Goal: Task Accomplishment & Management: Use online tool/utility

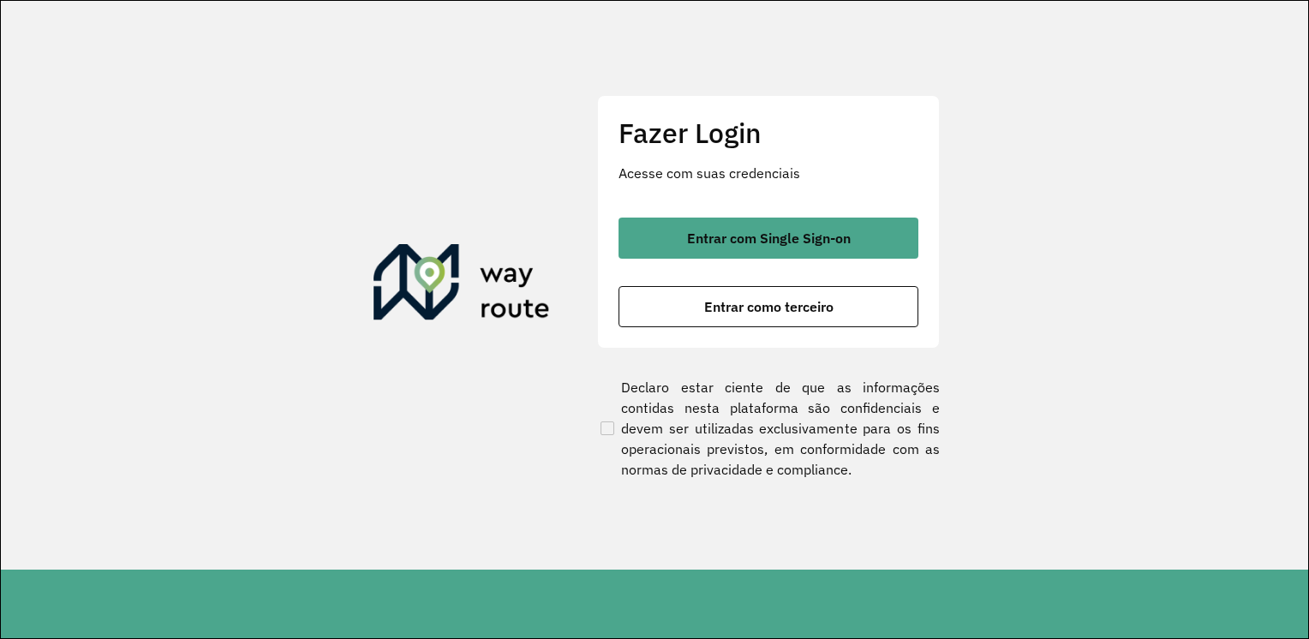
click at [807, 216] on div "Fazer Login Acesse com suas credenciais Entrar com Single Sign-on Entrar como t…" at bounding box center [768, 222] width 343 height 254
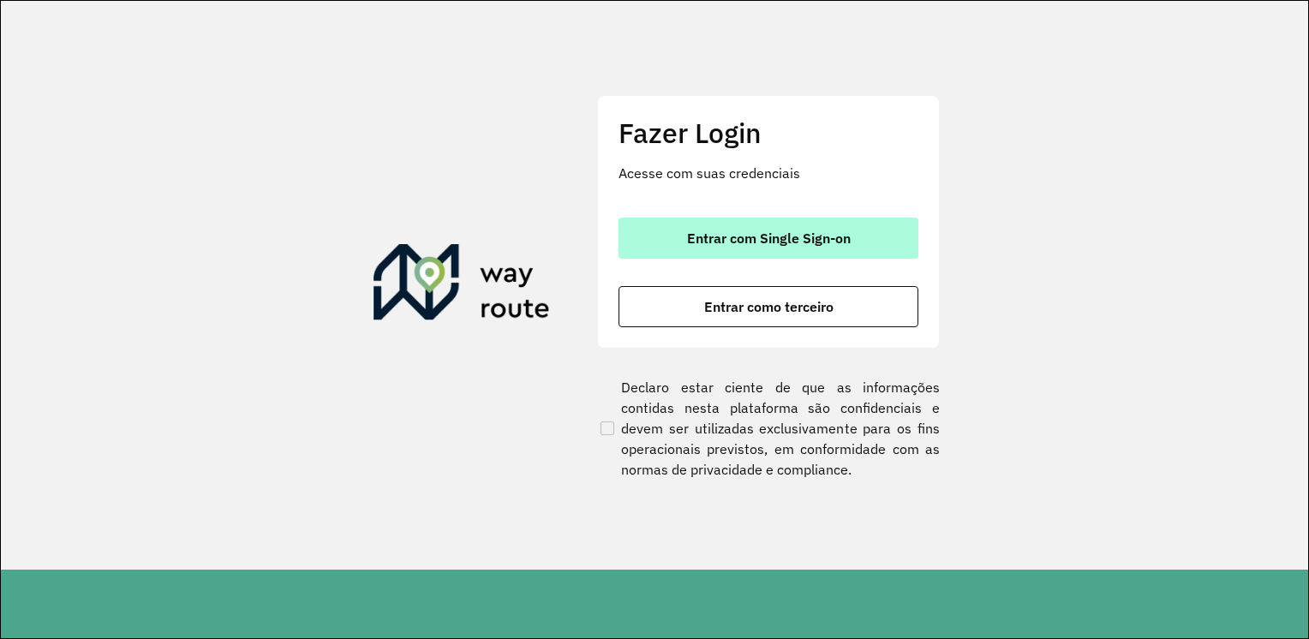
click at [808, 231] on span "Entrar com Single Sign-on" at bounding box center [769, 238] width 164 height 14
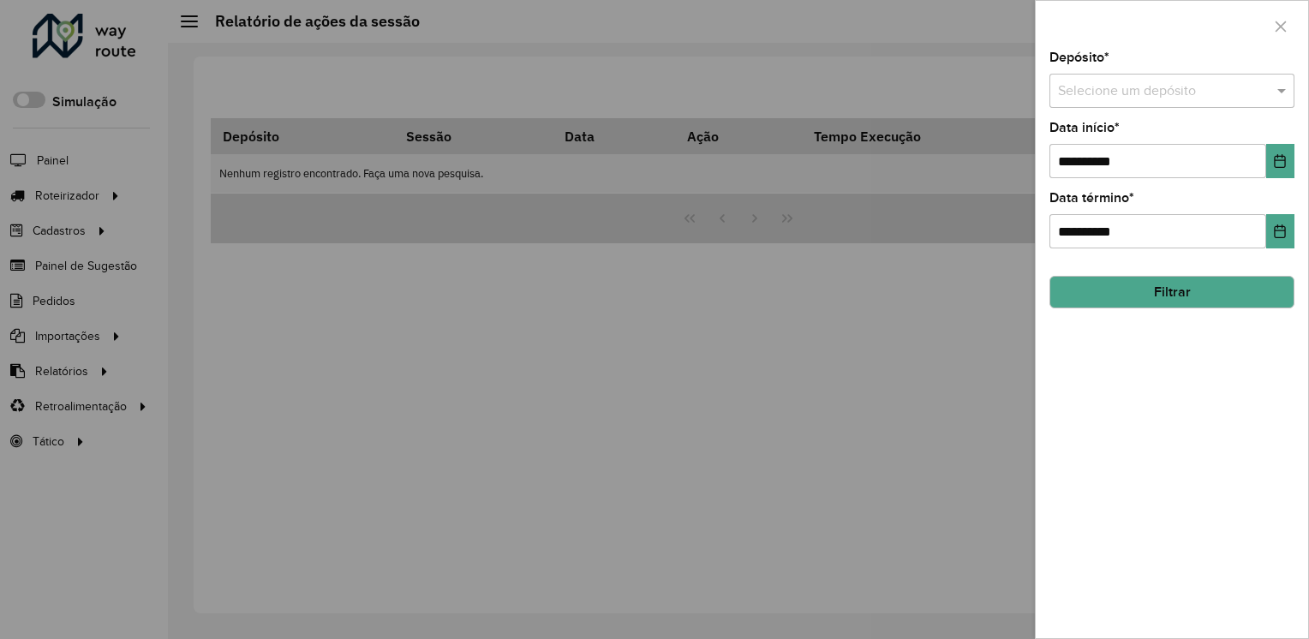
click at [1279, 40] on div at bounding box center [1172, 26] width 272 height 51
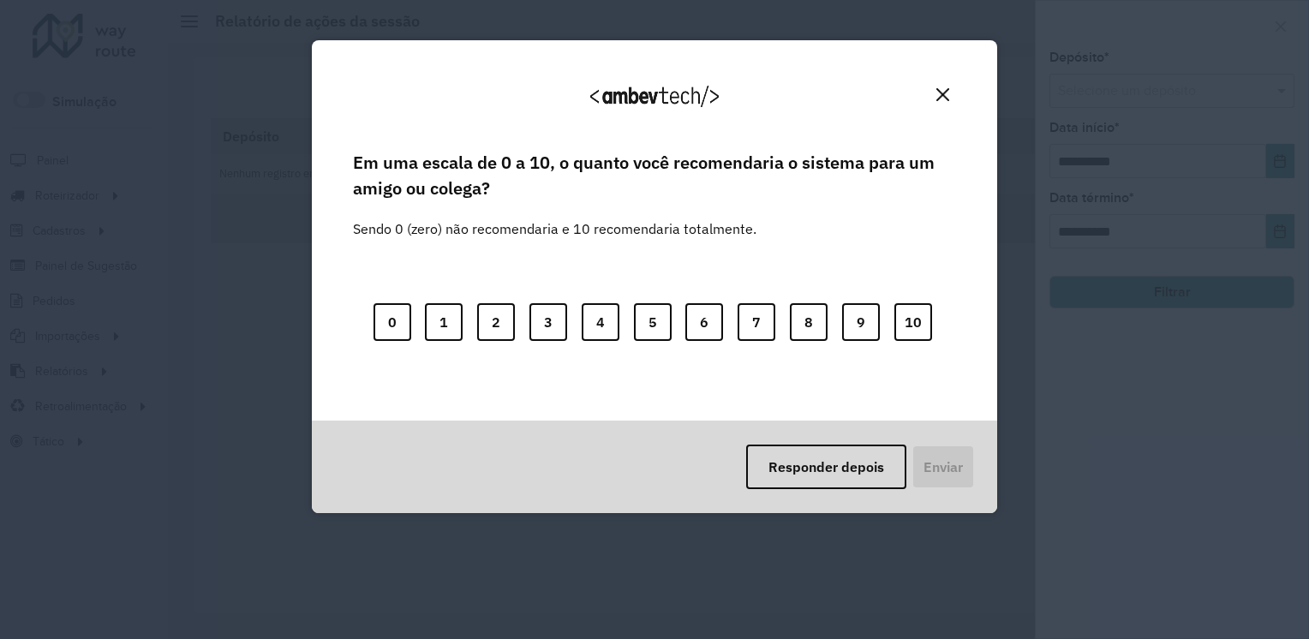
drag, startPoint x: 946, startPoint y: 88, endPoint x: 1004, endPoint y: 87, distance: 58.3
click at [947, 88] on img "Close" at bounding box center [942, 94] width 13 height 13
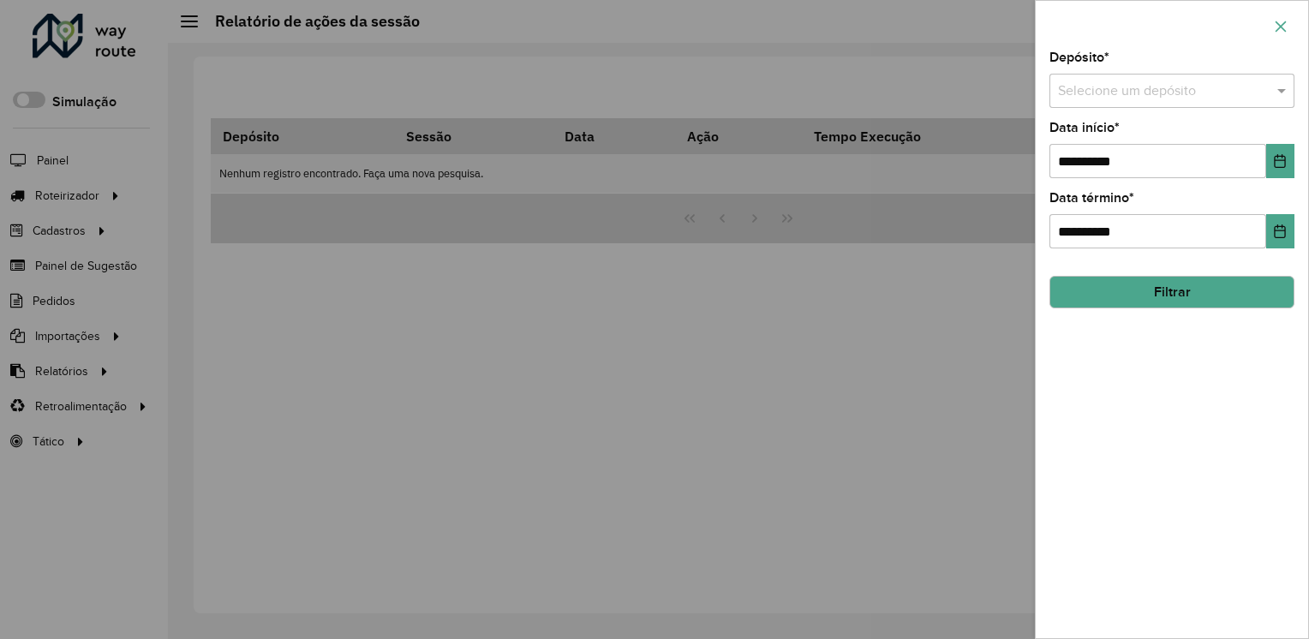
click at [1278, 21] on icon "button" at bounding box center [1281, 27] width 14 height 14
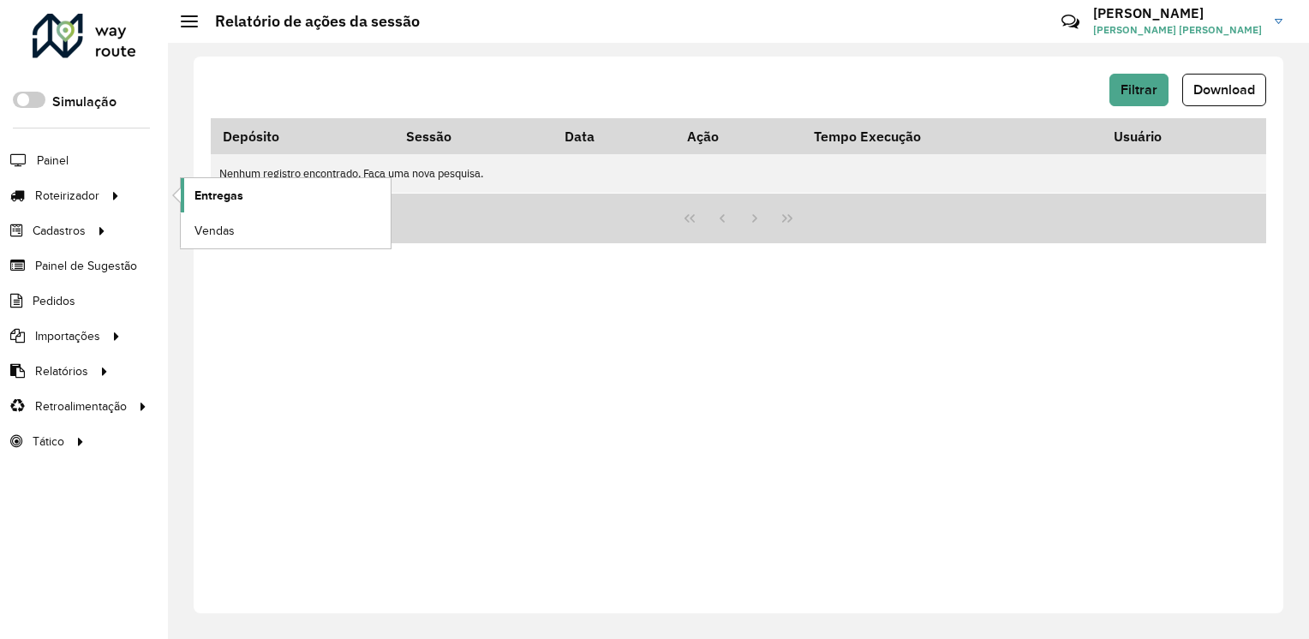
click at [208, 201] on span "Entregas" at bounding box center [218, 196] width 49 height 18
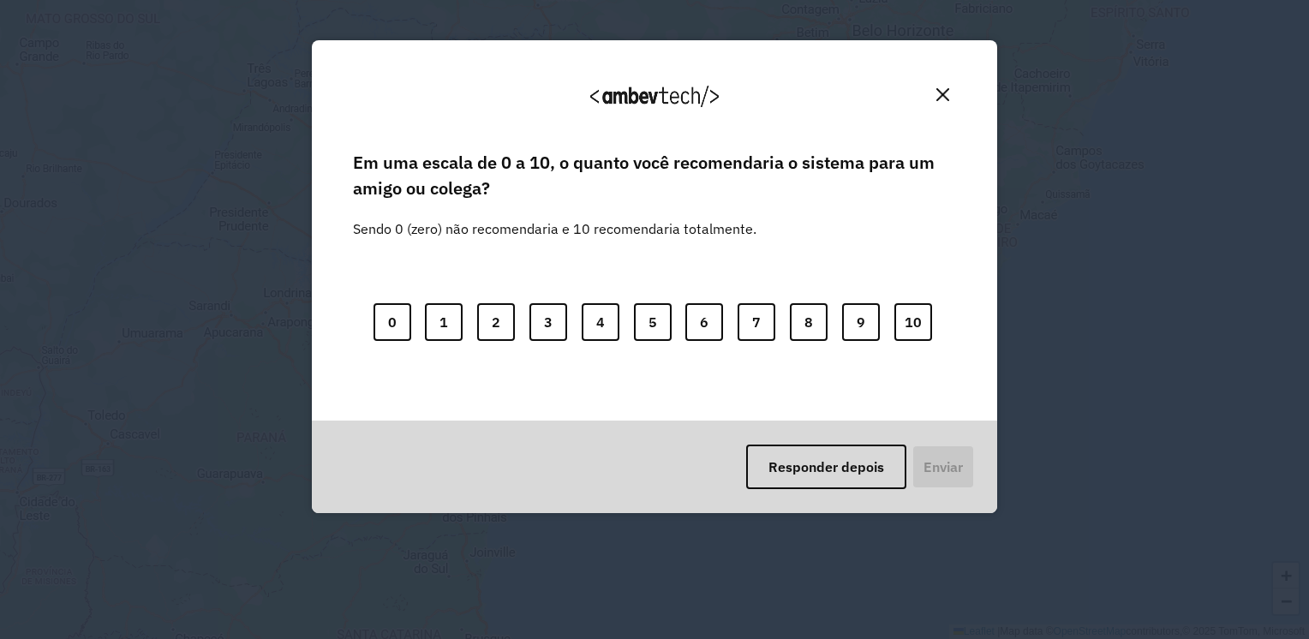
click at [946, 98] on img "Close" at bounding box center [942, 94] width 13 height 13
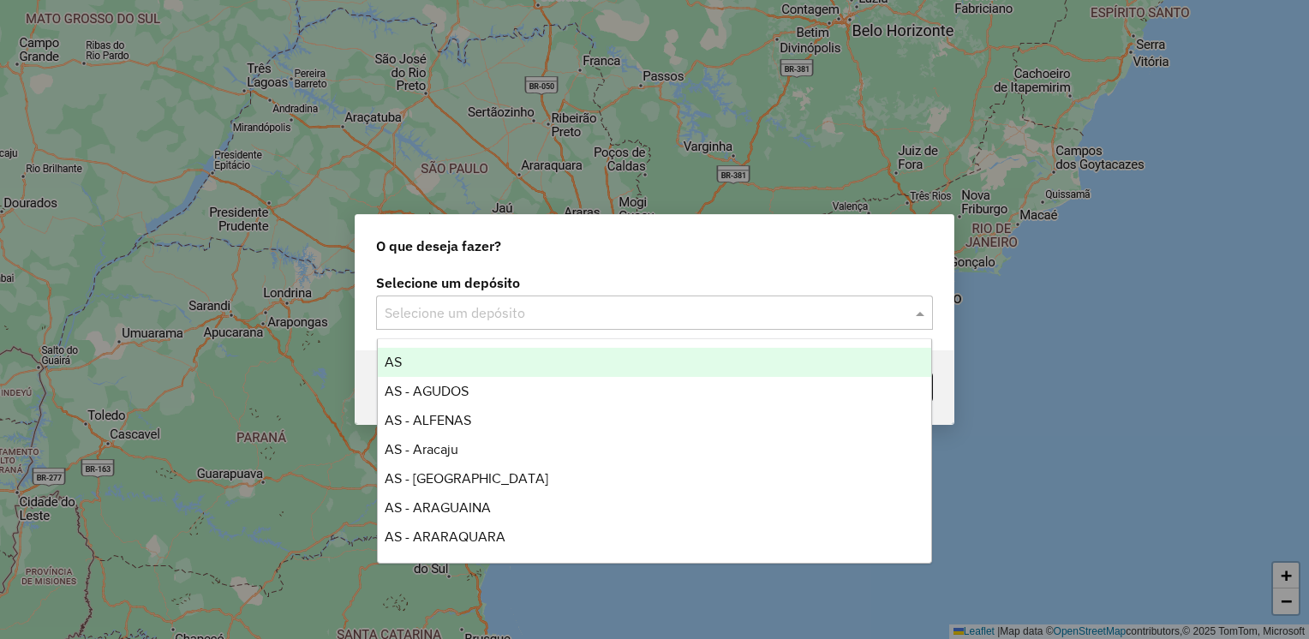
click at [497, 314] on input "text" at bounding box center [637, 313] width 505 height 21
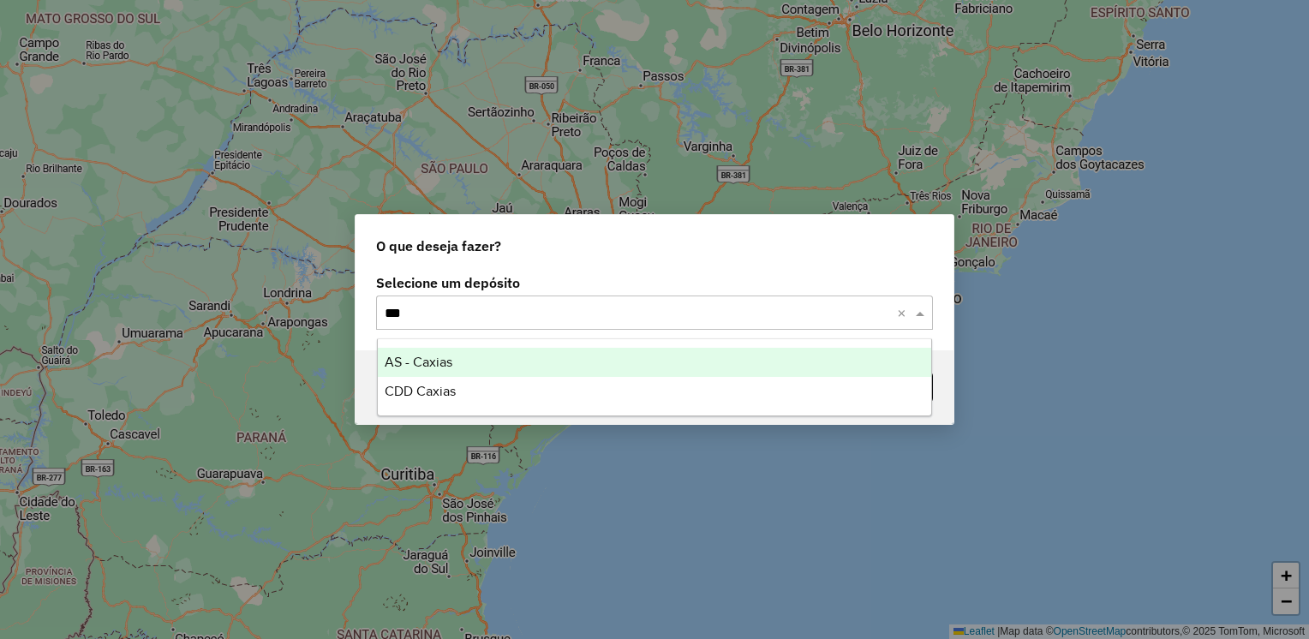
type input "****"
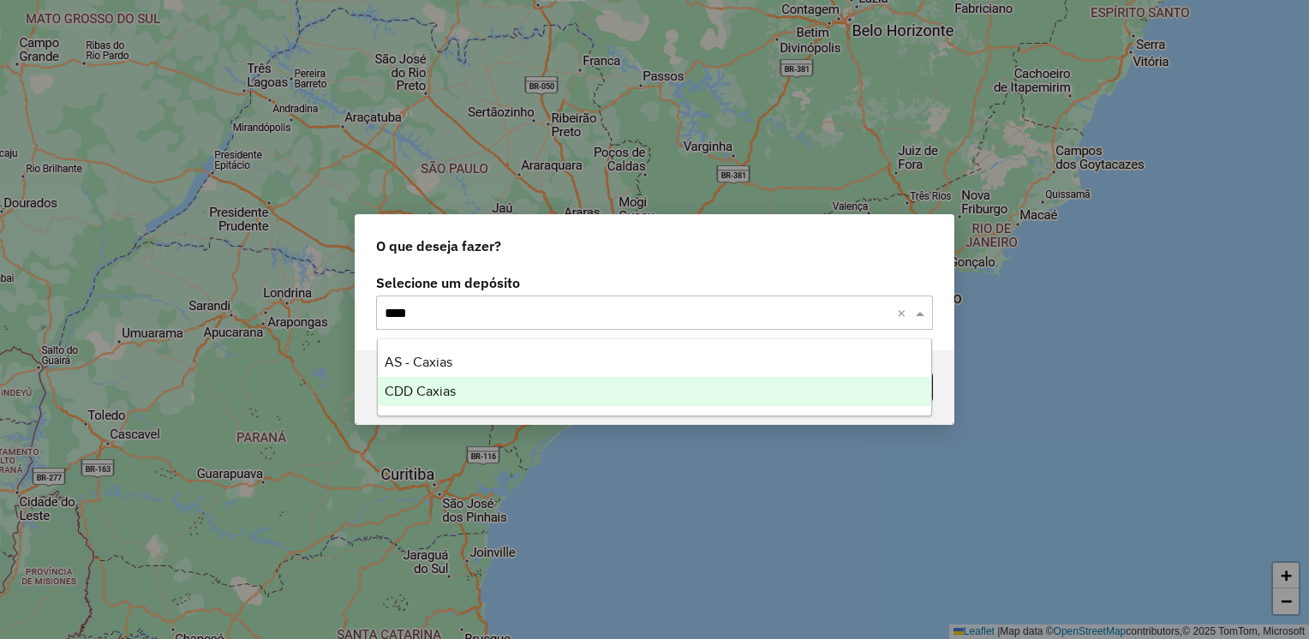
click at [477, 392] on div "CDD Caxias" at bounding box center [655, 391] width 554 height 29
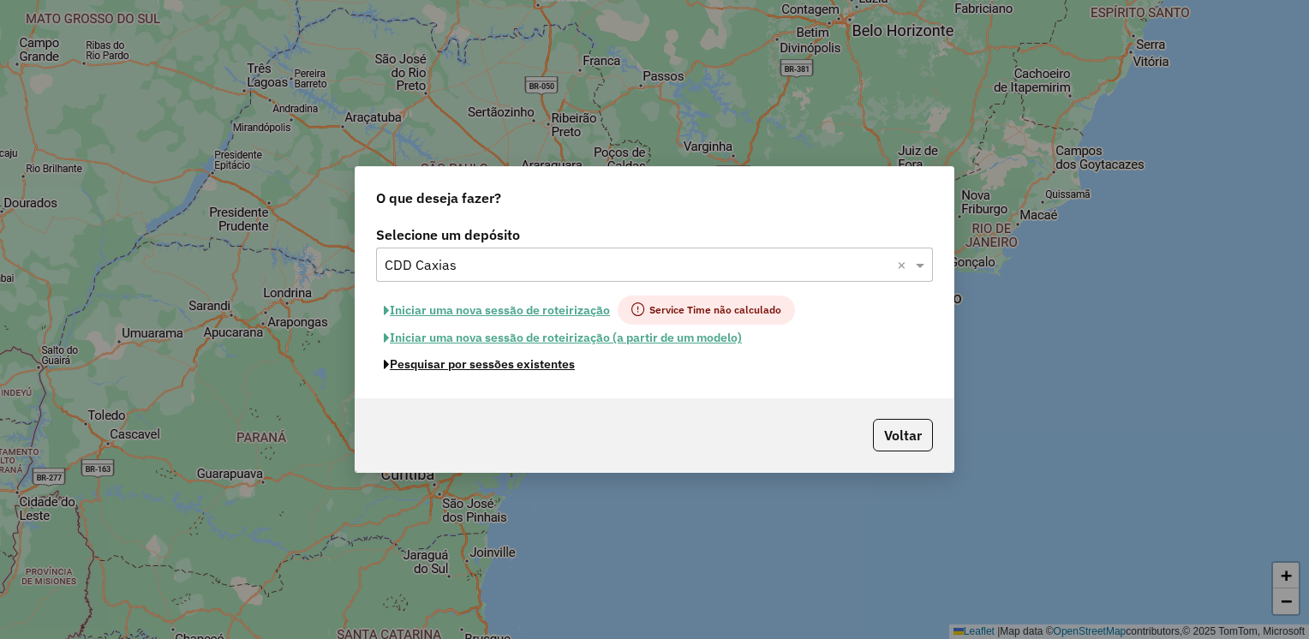
click at [570, 371] on button "Pesquisar por sessões existentes" at bounding box center [479, 364] width 206 height 27
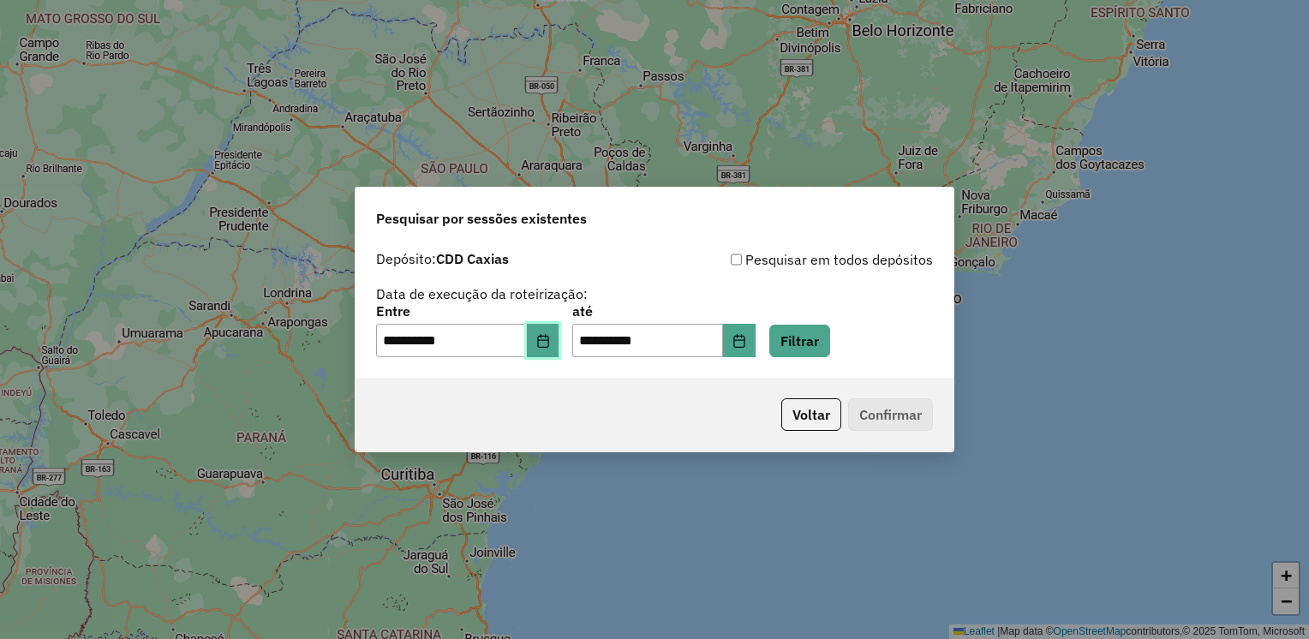
click at [550, 344] on icon "Choose Date" at bounding box center [543, 341] width 14 height 14
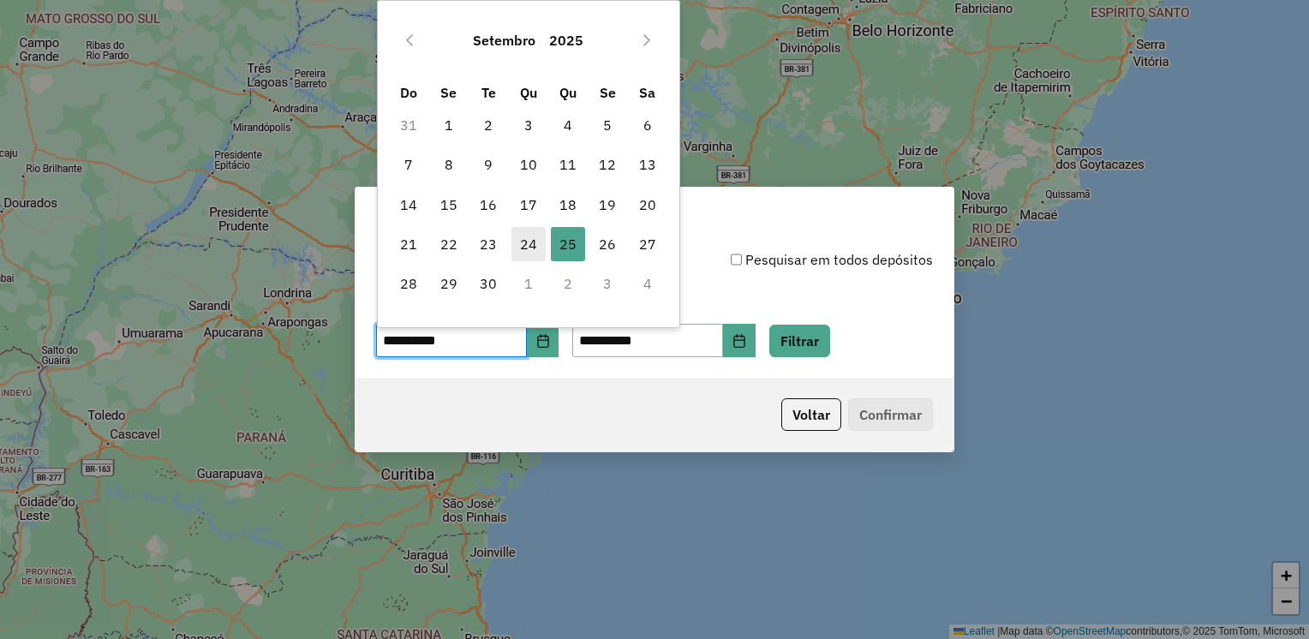
click at [532, 241] on span "24" at bounding box center [528, 244] width 34 height 34
type input "**********"
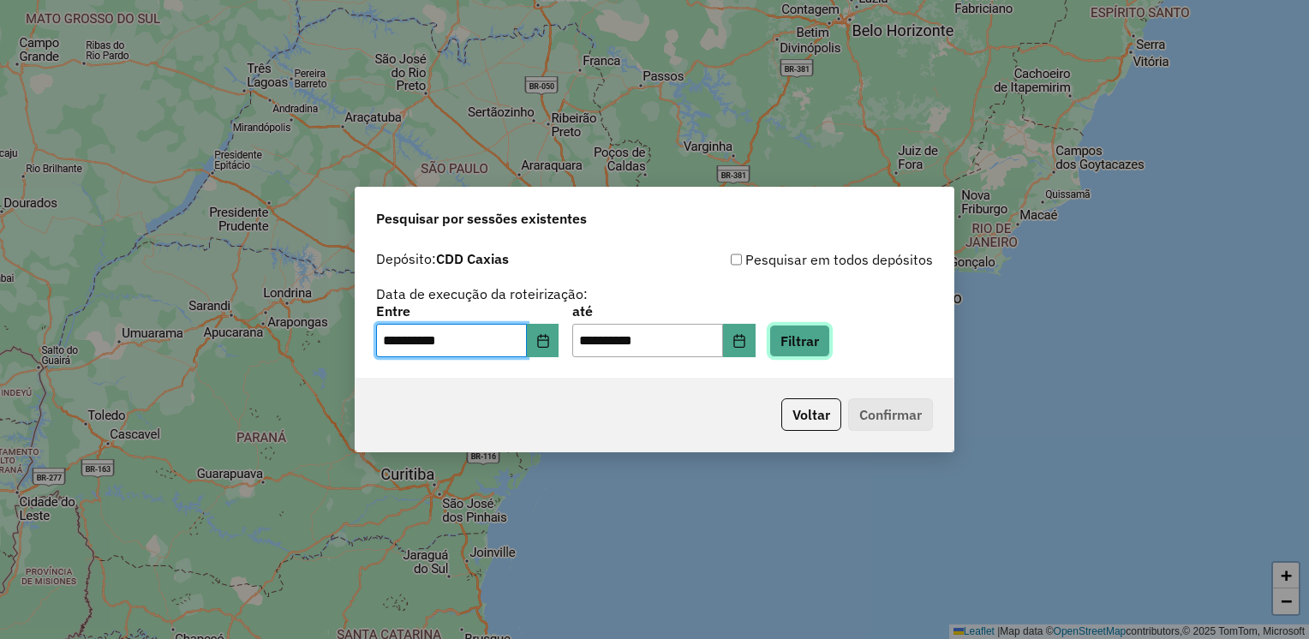
click at [809, 341] on button "Filtrar" at bounding box center [799, 341] width 61 height 33
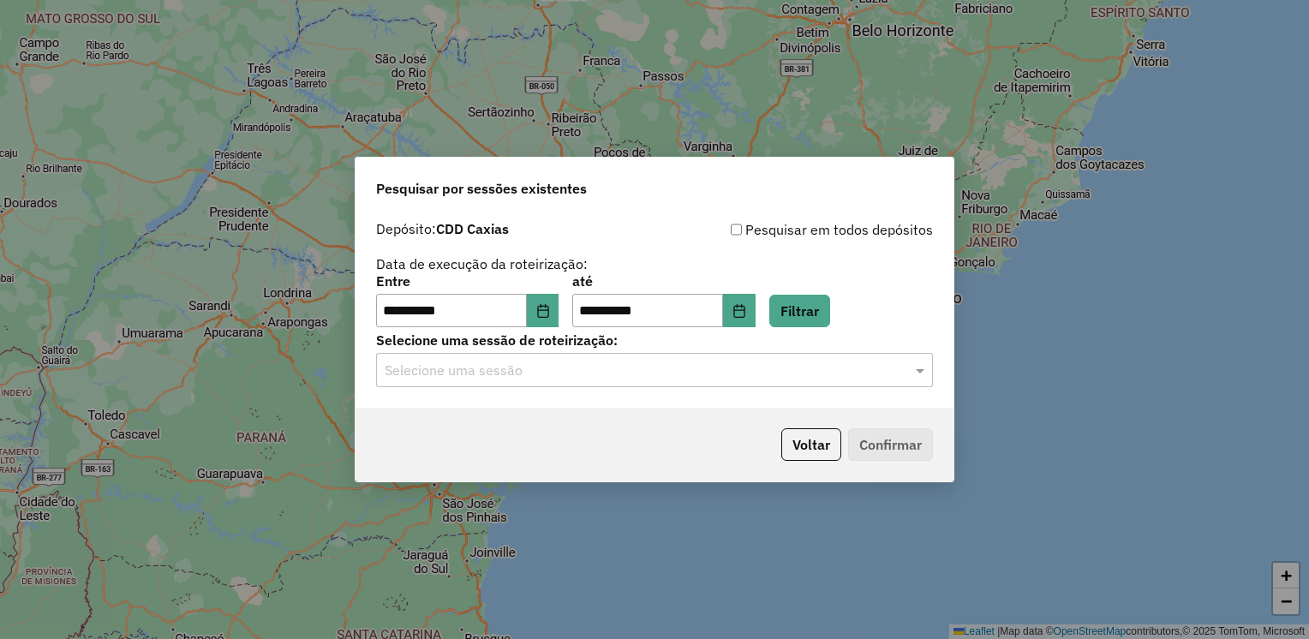
click at [725, 364] on input "text" at bounding box center [637, 371] width 505 height 21
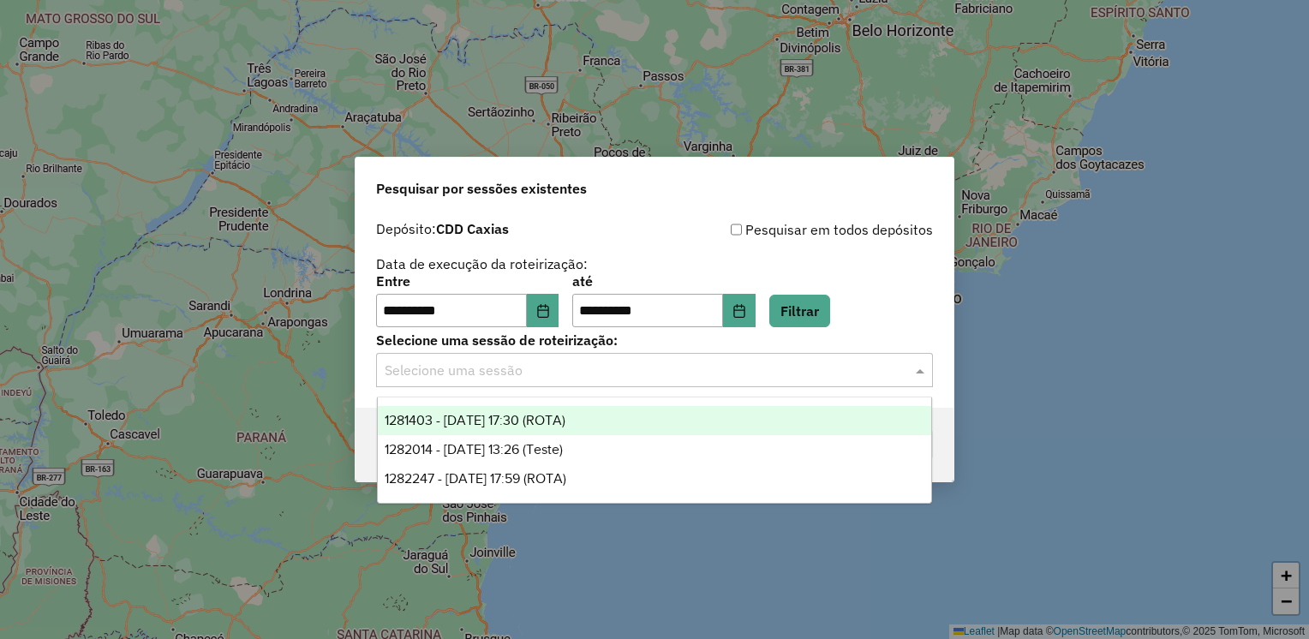
click at [647, 418] on div "1281403 - 24/09/2025 17:30 (ROTA)" at bounding box center [655, 420] width 554 height 29
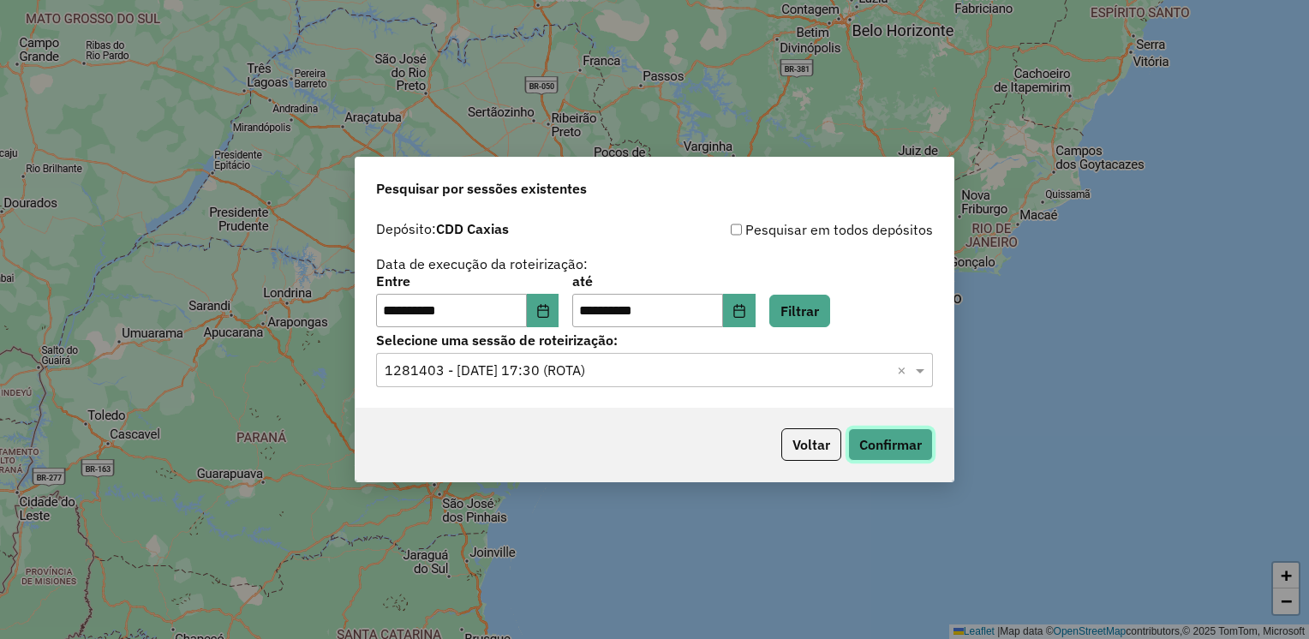
click at [858, 444] on button "Confirmar" at bounding box center [890, 444] width 85 height 33
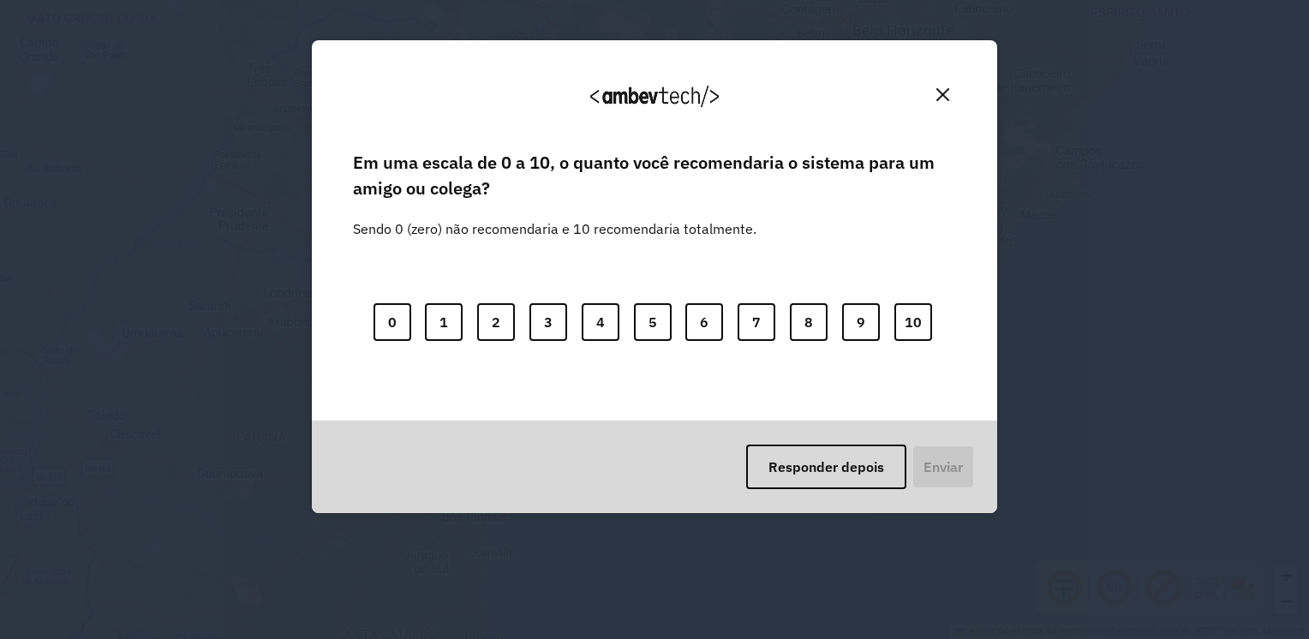
click at [943, 98] on img "Close" at bounding box center [942, 94] width 13 height 13
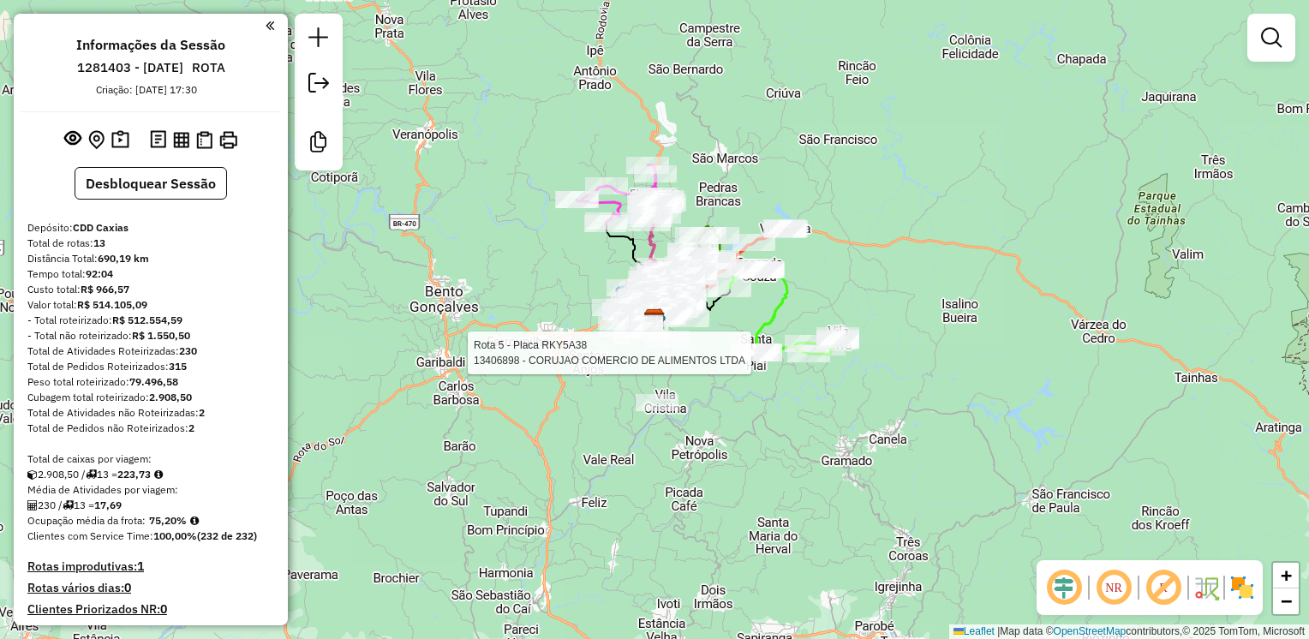
select select "**********"
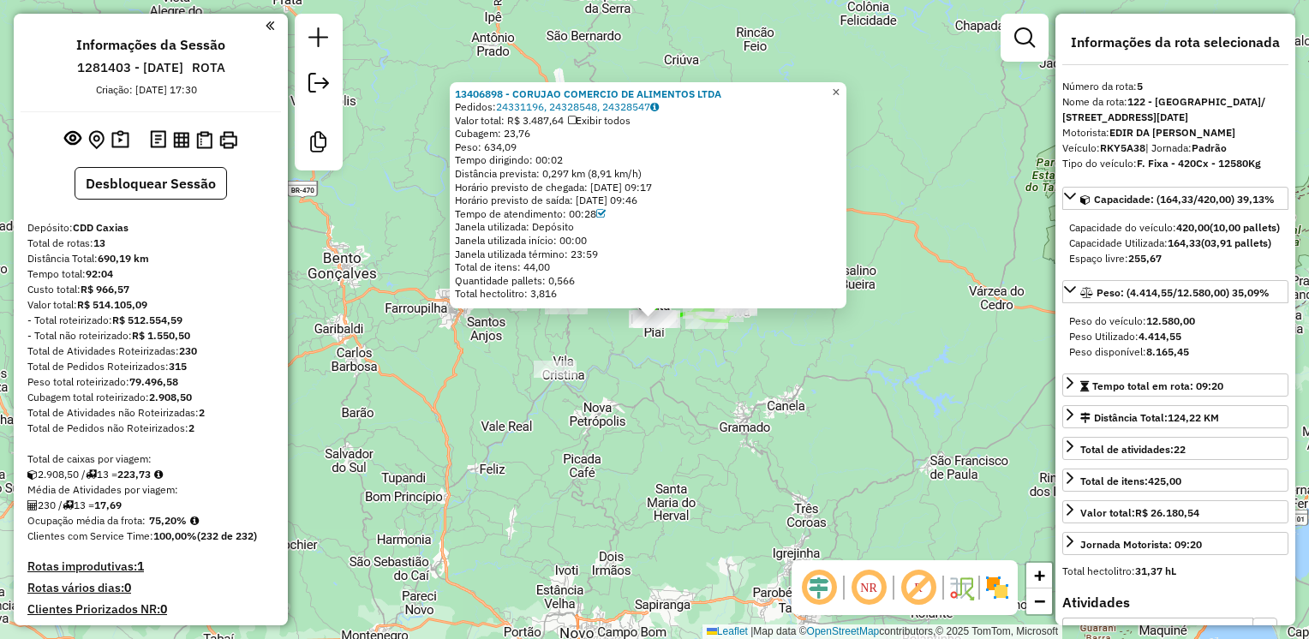
click at [840, 88] on span "×" at bounding box center [836, 92] width 8 height 15
